Goal: Find specific page/section

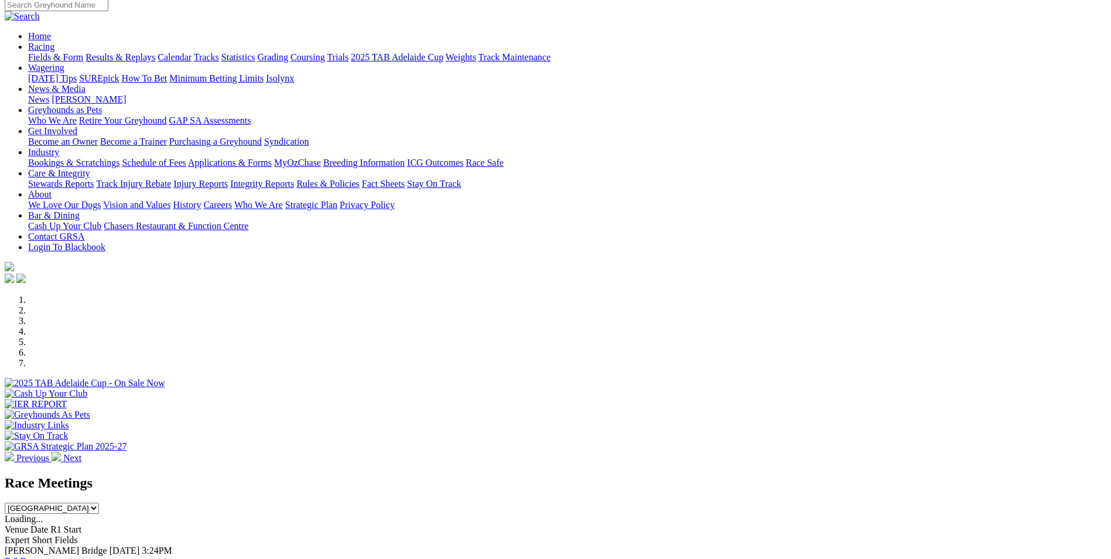
scroll to position [234, 0]
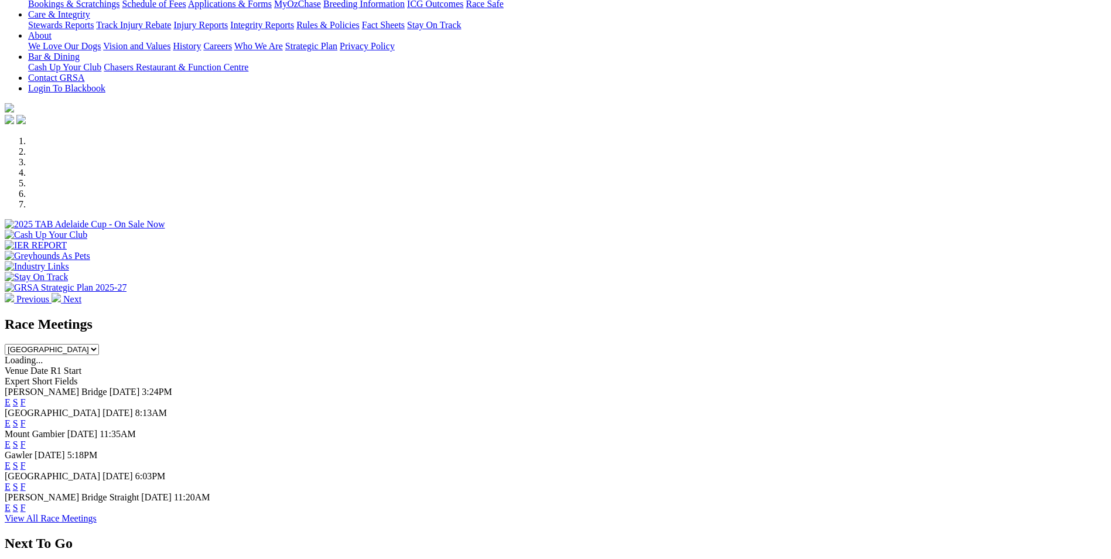
click at [26, 397] on link "F" at bounding box center [22, 402] width 5 height 10
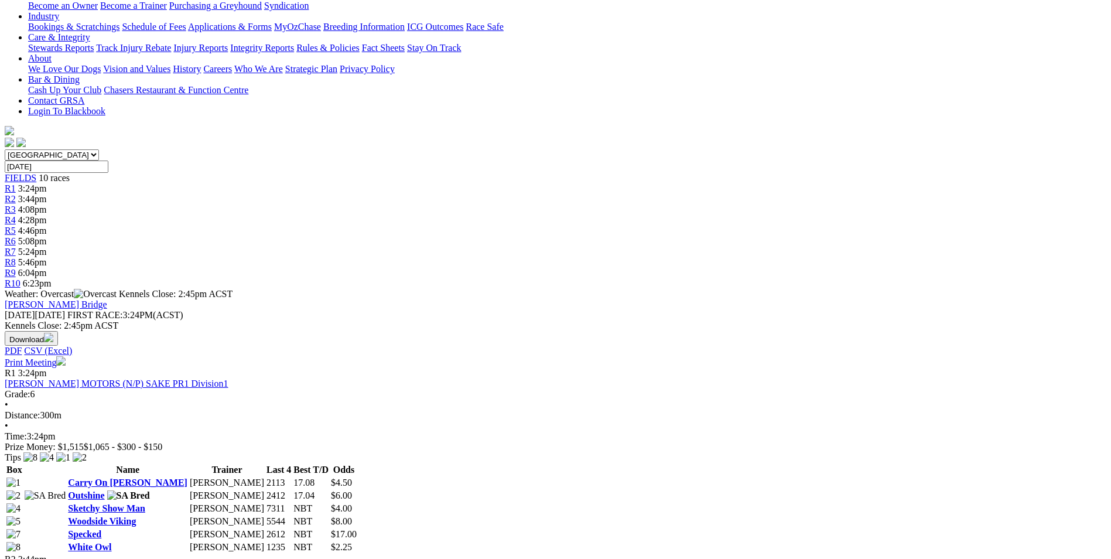
scroll to position [234, 0]
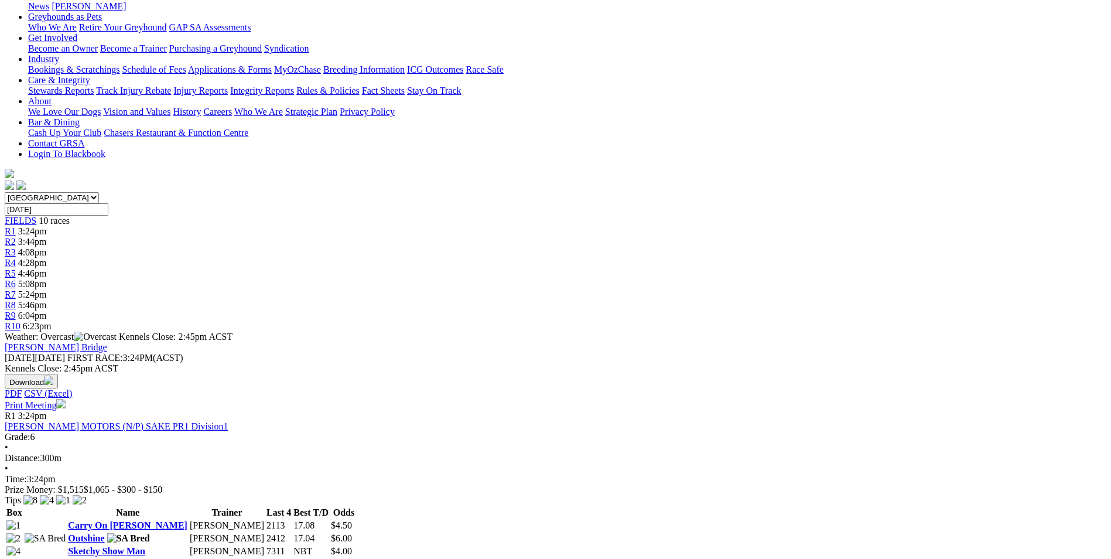
scroll to position [180, 0]
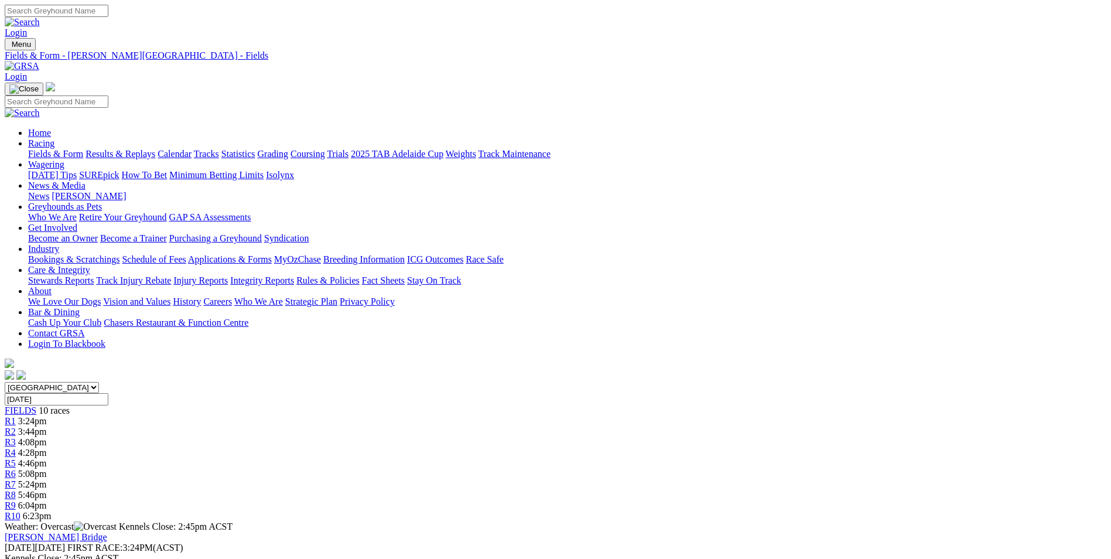
scroll to position [59, 0]
